Goal: Information Seeking & Learning: Learn about a topic

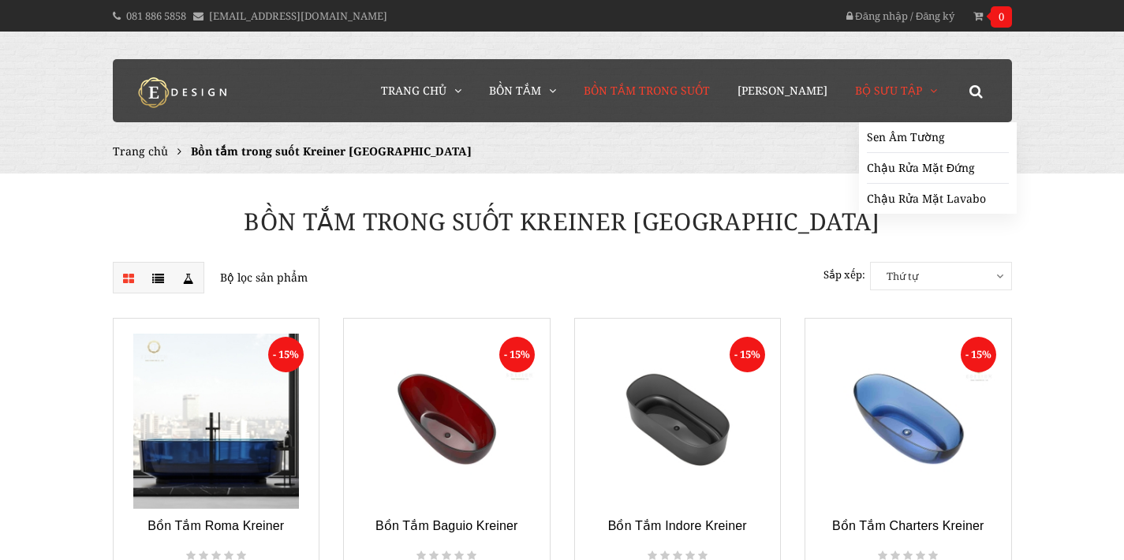
click at [900, 86] on span "Bộ Sưu Tập" at bounding box center [888, 90] width 67 height 15
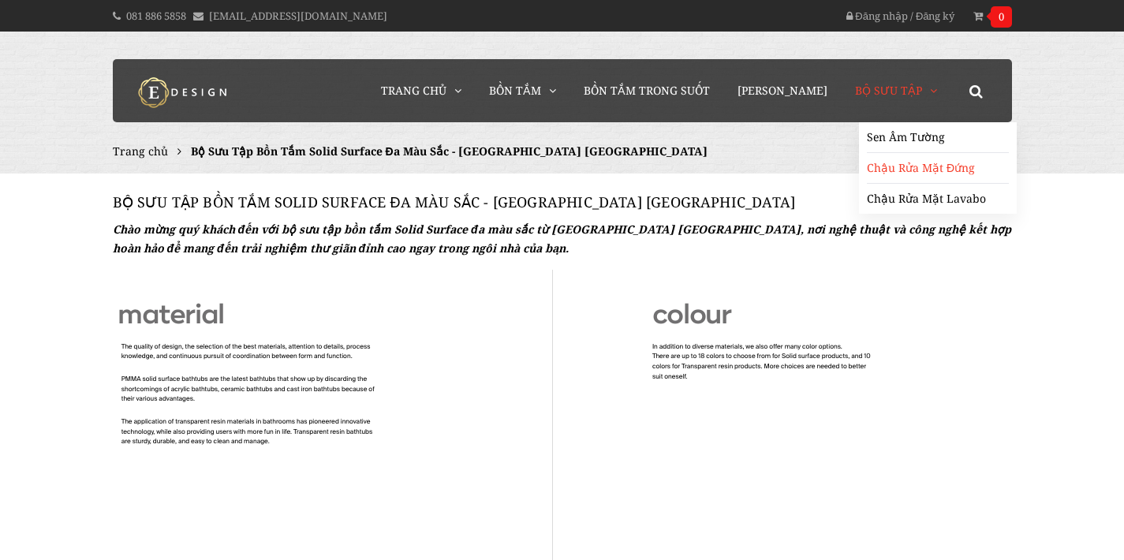
click at [912, 169] on link "Chậu Rửa Mặt Đứng" at bounding box center [938, 168] width 142 height 31
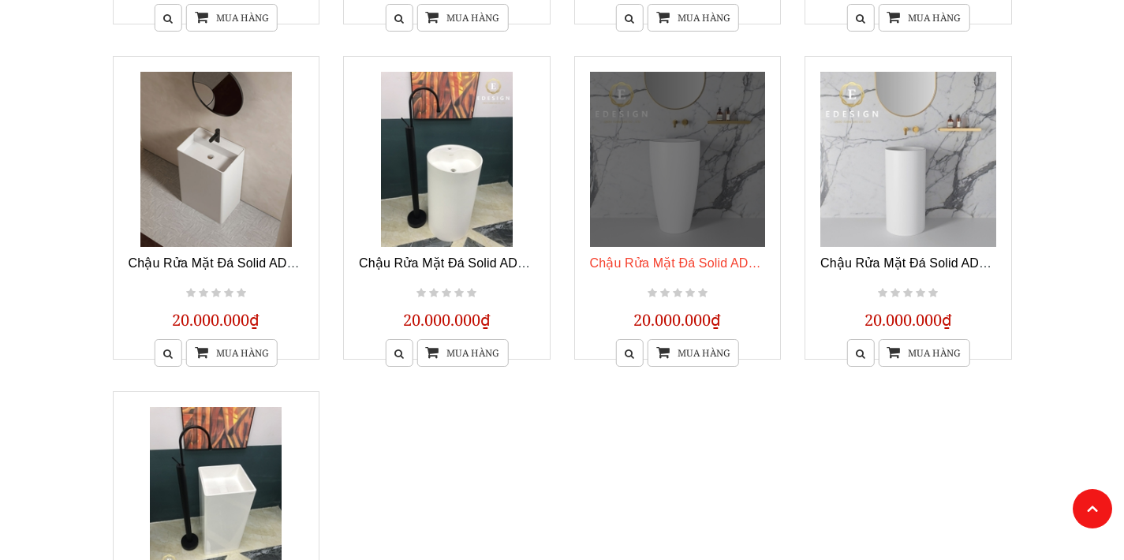
scroll to position [655, 0]
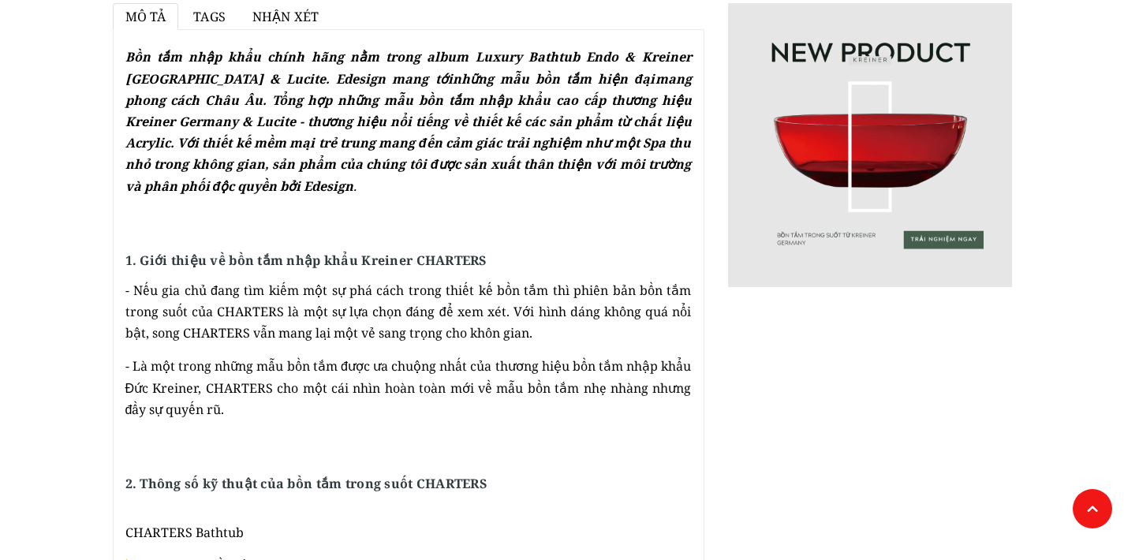
scroll to position [236, 0]
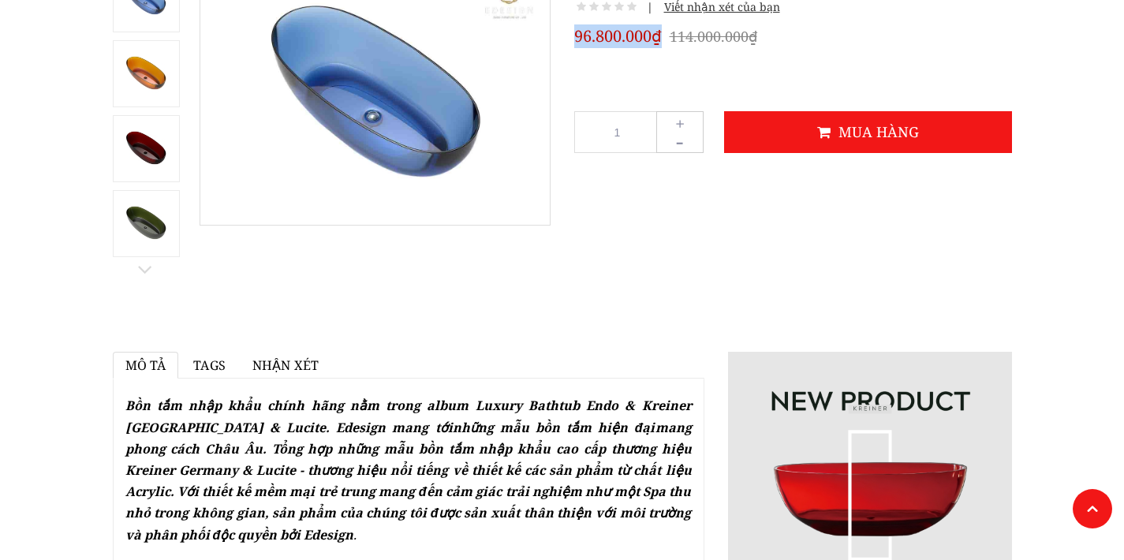
drag, startPoint x: 580, startPoint y: 38, endPoint x: 661, endPoint y: 34, distance: 81.3
click at [661, 34] on span "96.800.000₫" at bounding box center [618, 36] width 88 height 24
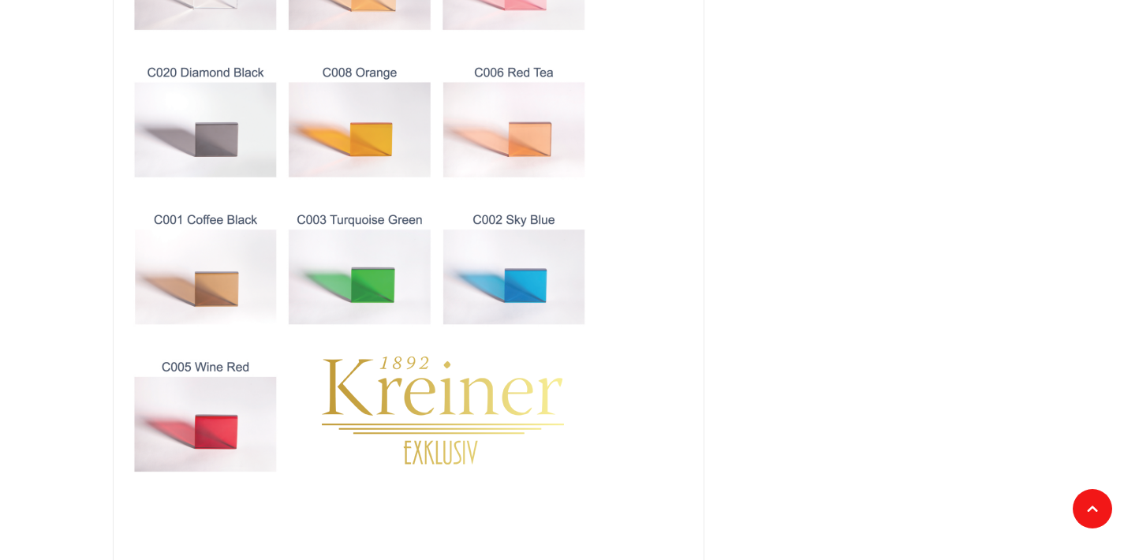
scroll to position [2201, 0]
